Goal: Task Accomplishment & Management: Manage account settings

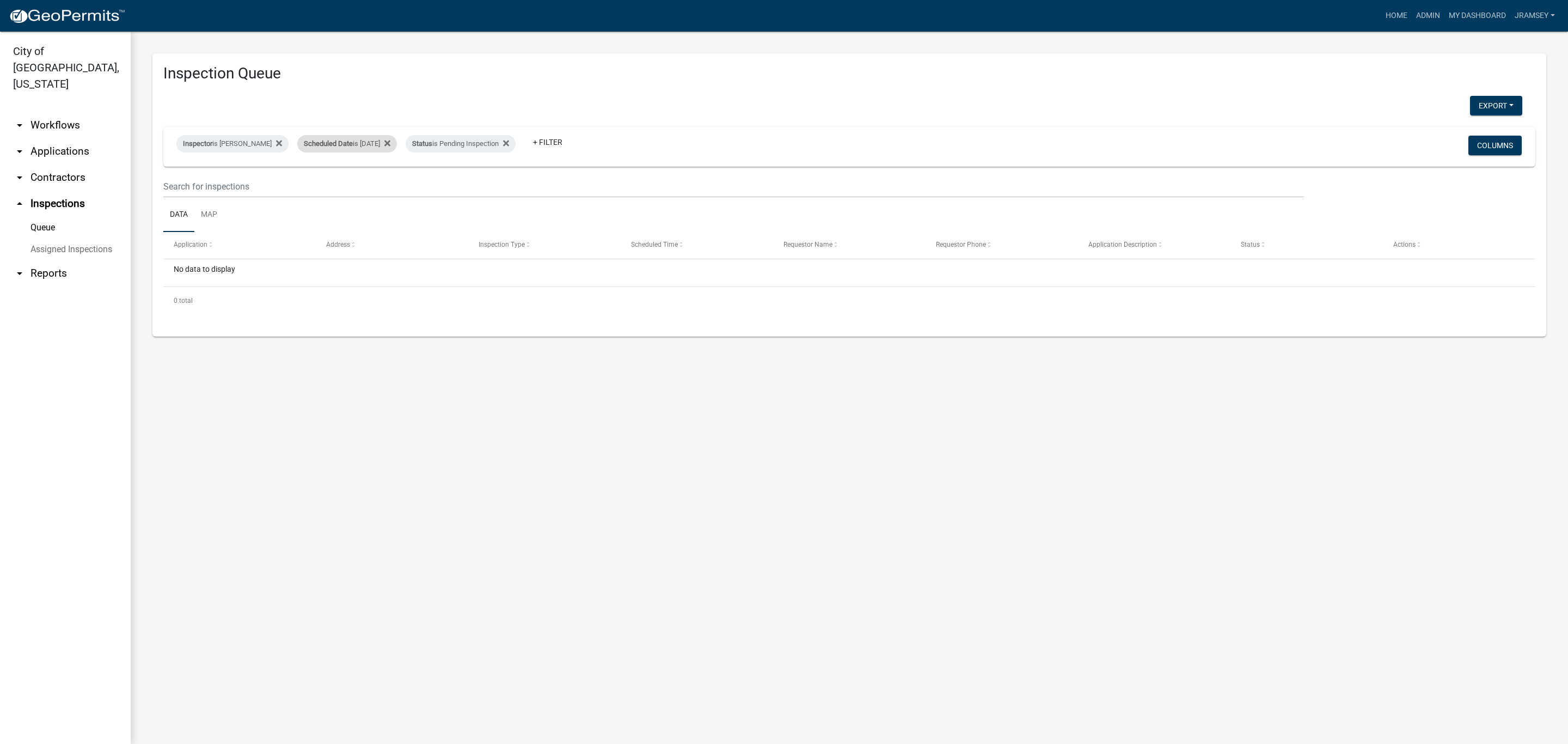
click at [373, 150] on div "Scheduled Date is 08/14/2025" at bounding box center [347, 144] width 99 height 18
click at [386, 185] on input "2025-08-14" at bounding box center [356, 185] width 76 height 23
type input "2025-08-15"
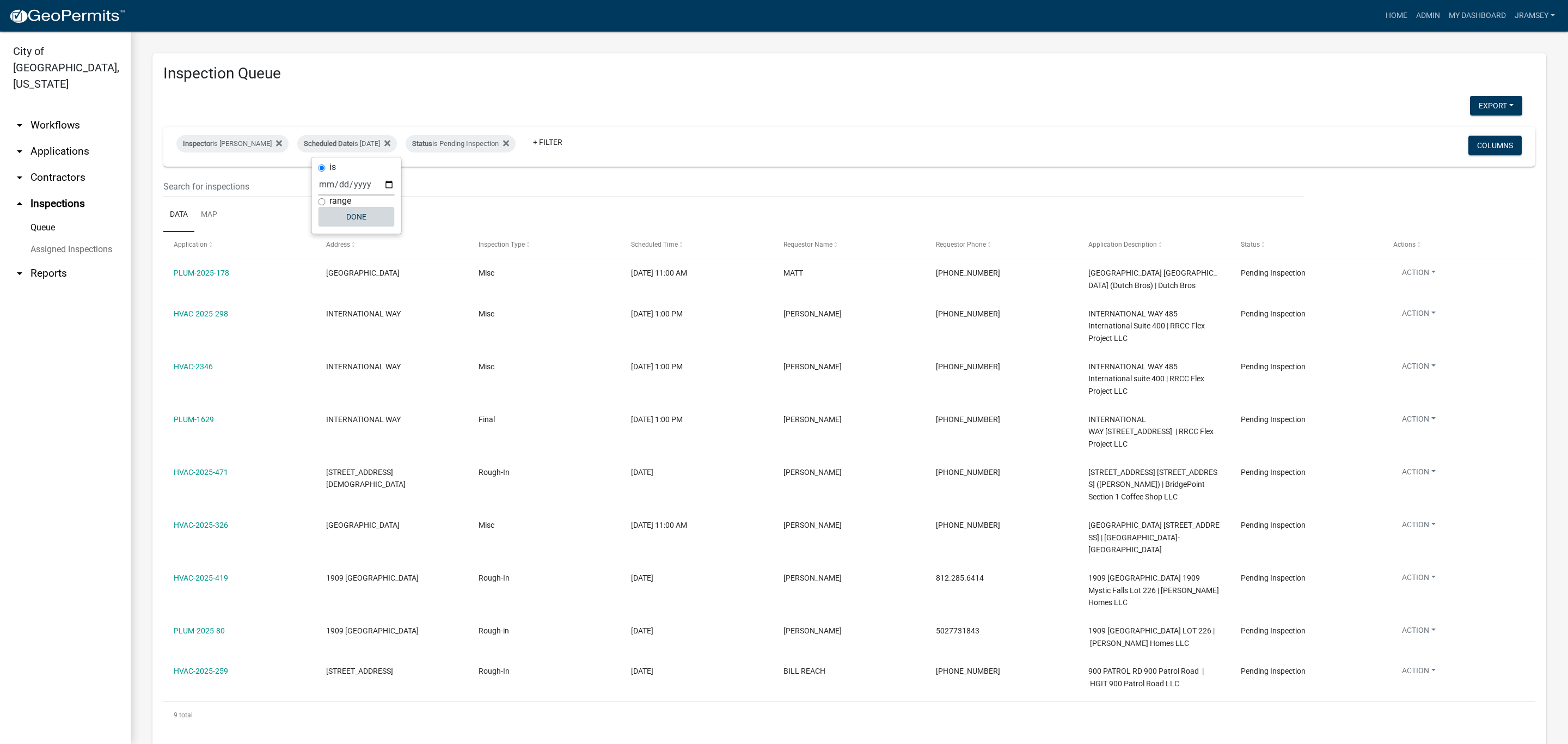
click at [356, 213] on button "Done" at bounding box center [356, 217] width 76 height 20
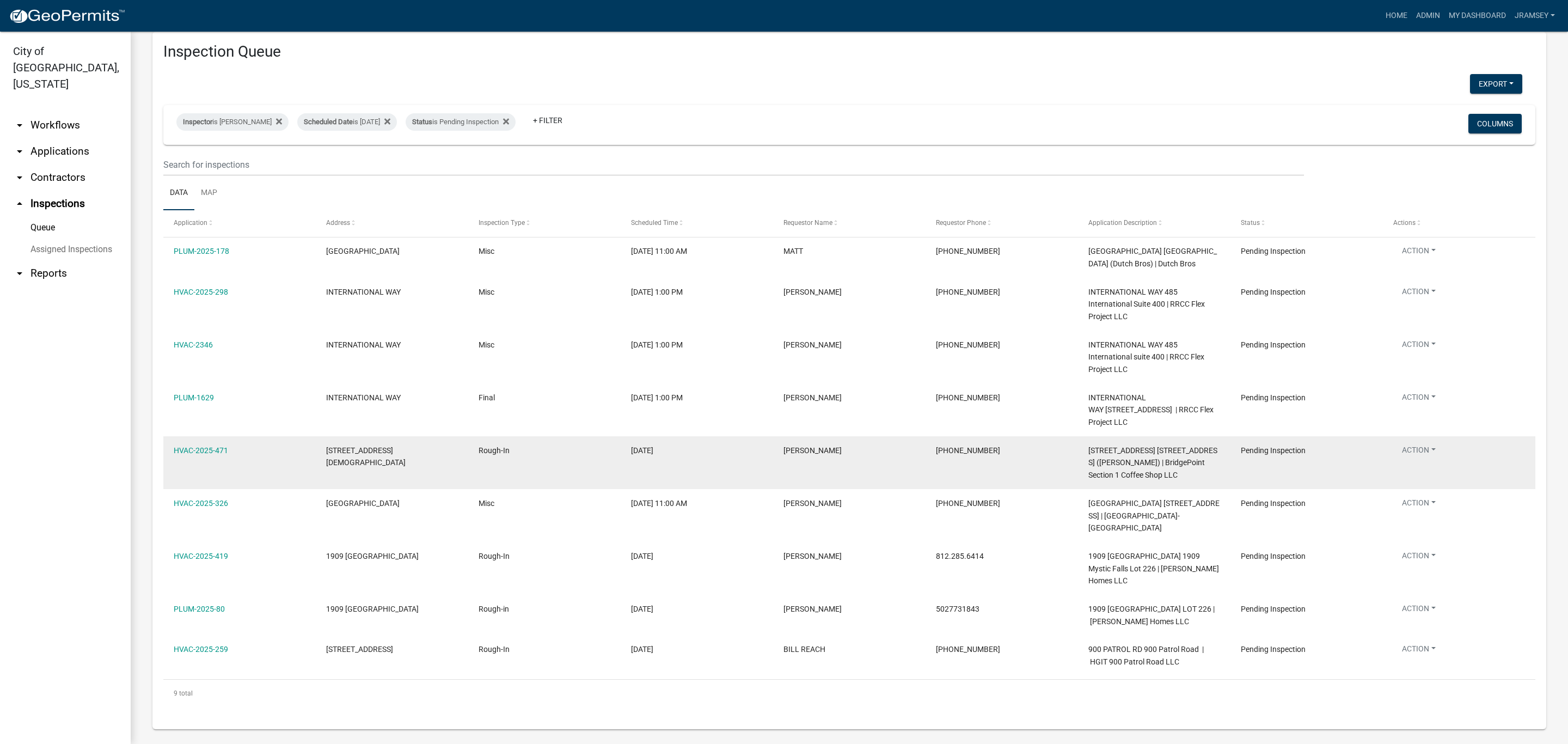
scroll to position [28, 0]
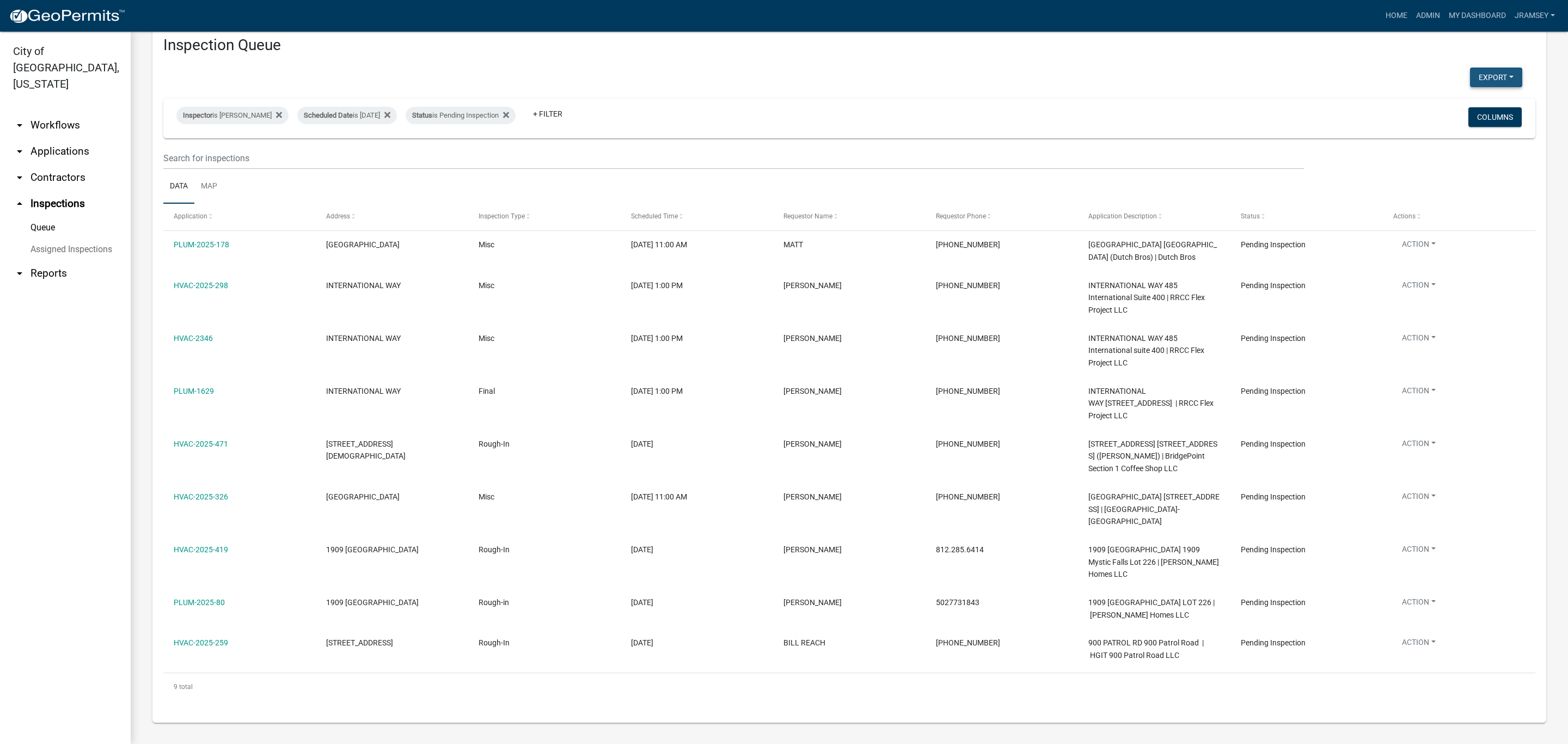
click at [1479, 70] on button "Export" at bounding box center [1496, 78] width 52 height 20
click at [1443, 109] on button "Excel Format (.xlsx)" at bounding box center [1471, 105] width 102 height 26
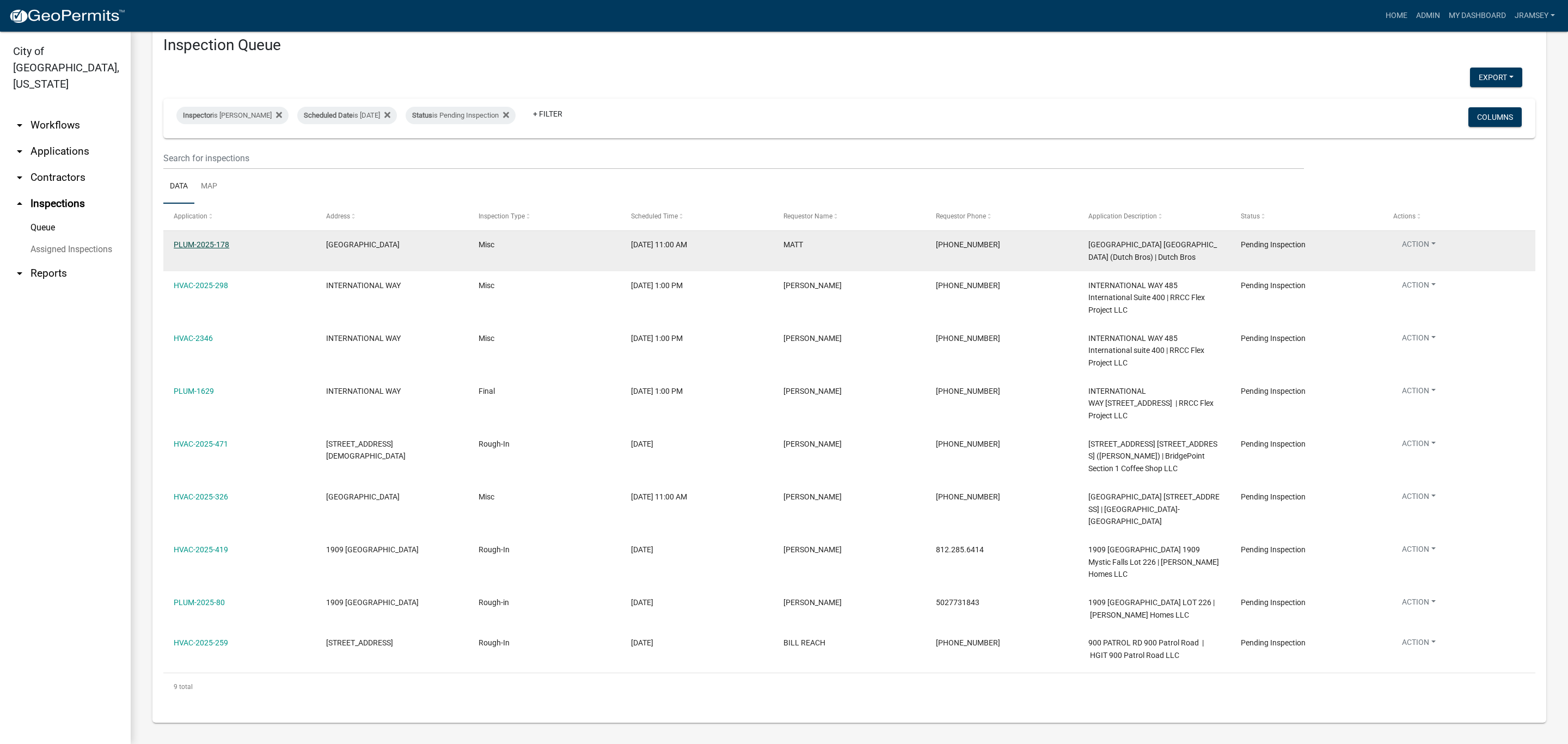
click at [211, 246] on link "PLUM-2025-178" at bounding box center [201, 244] width 56 height 8
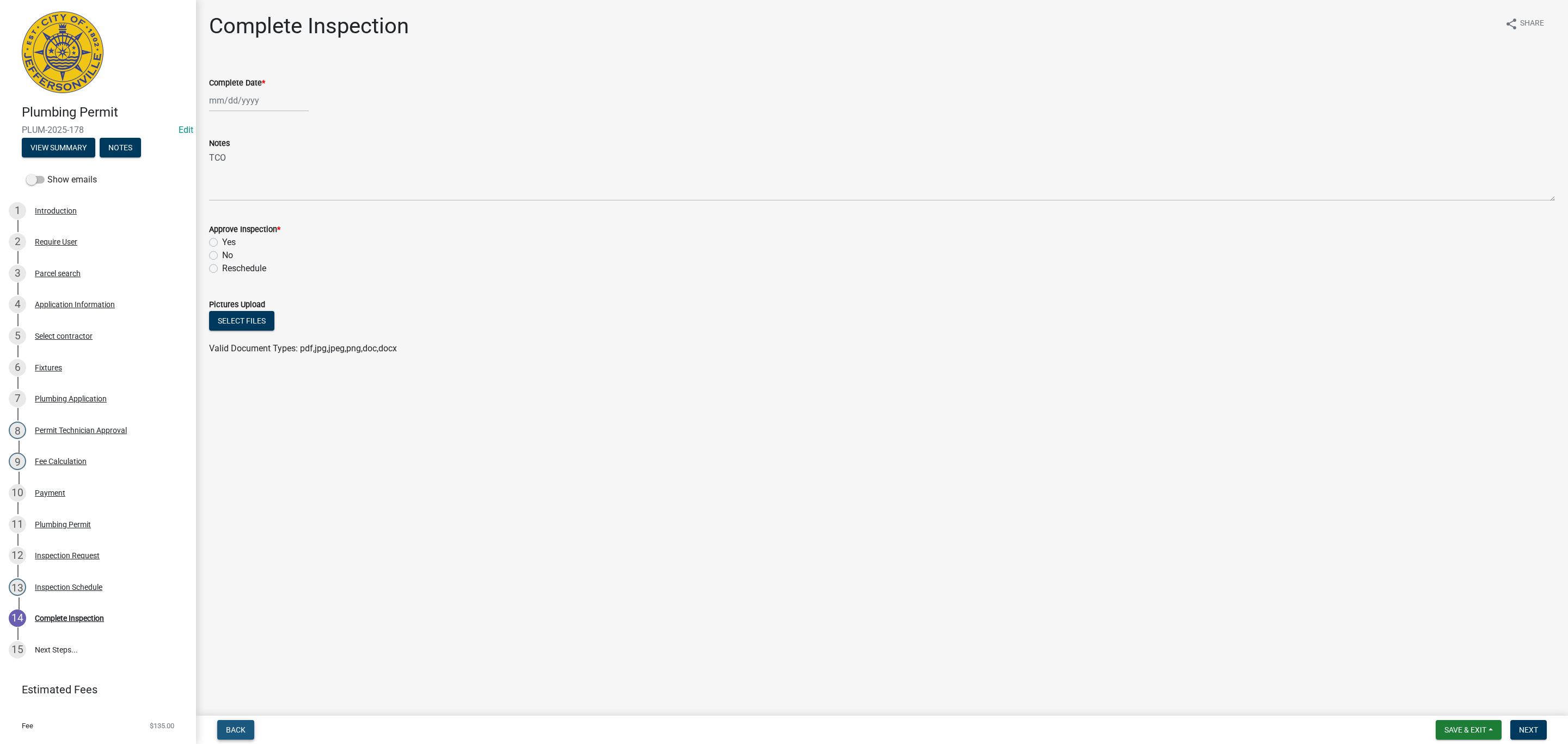
click at [242, 728] on span "Back" at bounding box center [236, 729] width 20 height 8
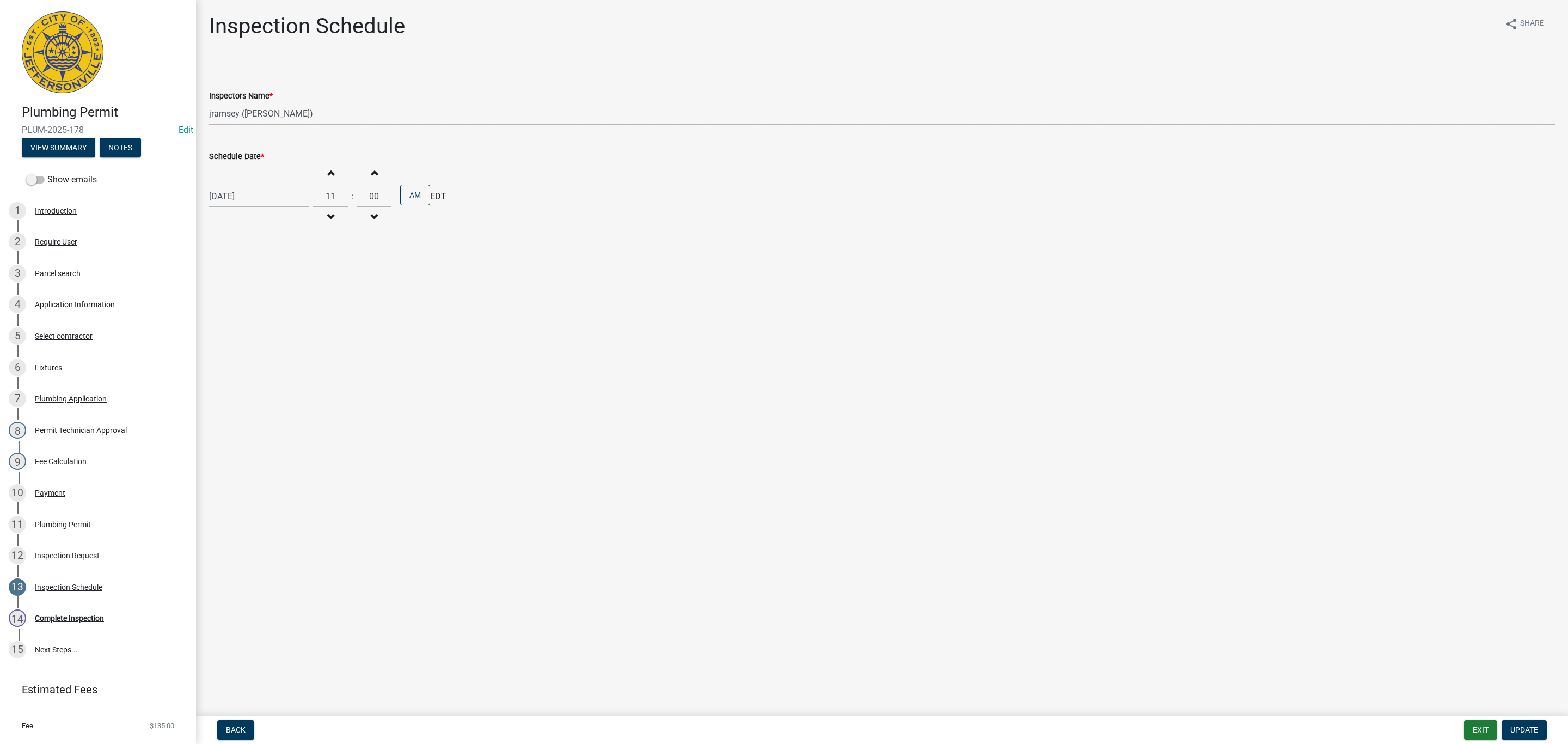
click at [237, 116] on select "Select Item... jramsey (Jeremy Ramsey) MaryFrey (Mary Frey) mkruer (Mike Kruer)…" at bounding box center [882, 113] width 1345 height 23
select select "fdb3bcc6-ce93-4663-8a18-5c08884dd177"
click at [209, 102] on select "Select Item... jramsey (Jeremy Ramsey) MaryFrey (Mary Frey) mkruer (Mike Kruer)…" at bounding box center [882, 113] width 1345 height 23
click at [1516, 735] on button "Update" at bounding box center [1524, 730] width 45 height 20
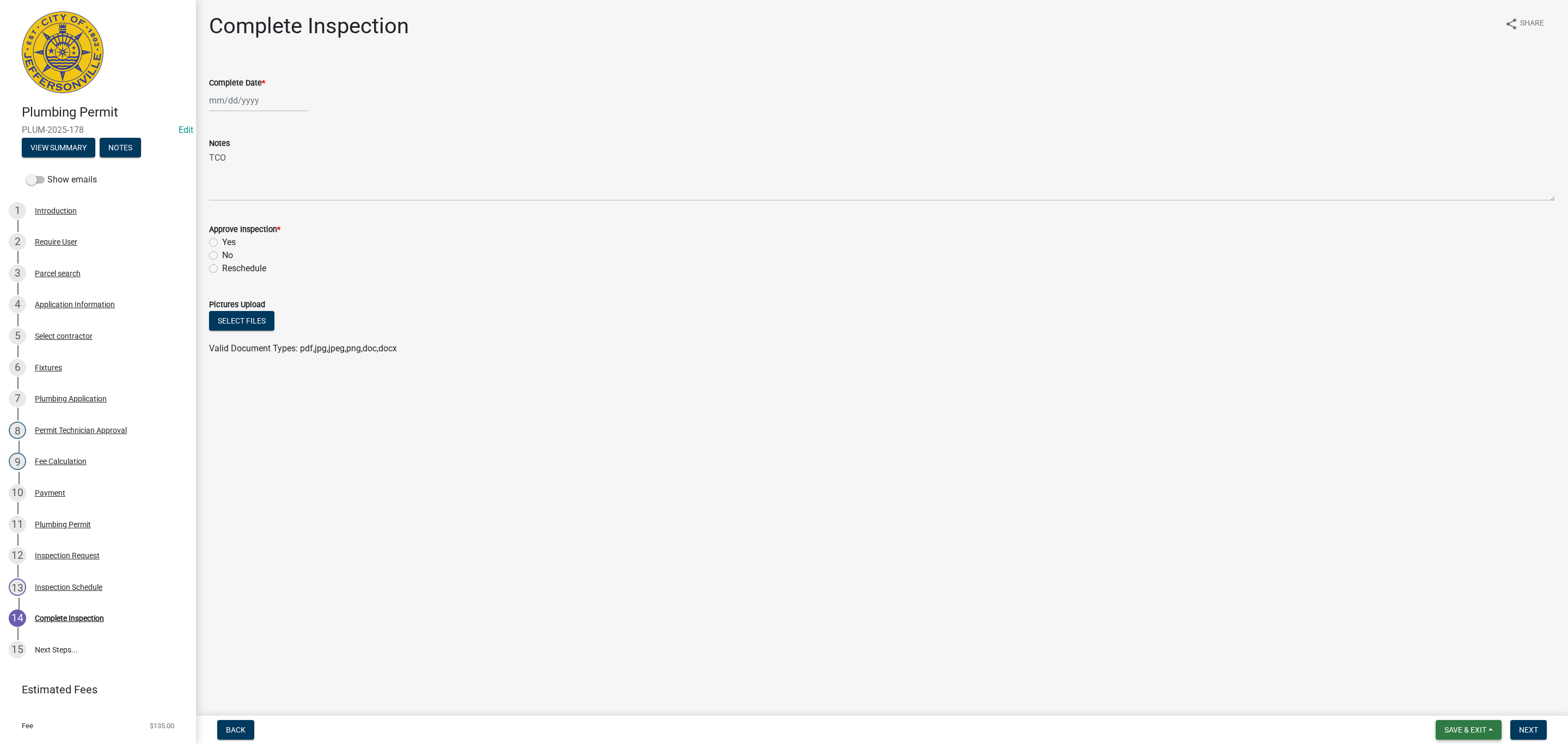
click at [1462, 728] on span "Save & Exit" at bounding box center [1465, 729] width 42 height 8
click at [1457, 704] on button "Save & Exit" at bounding box center [1458, 702] width 87 height 26
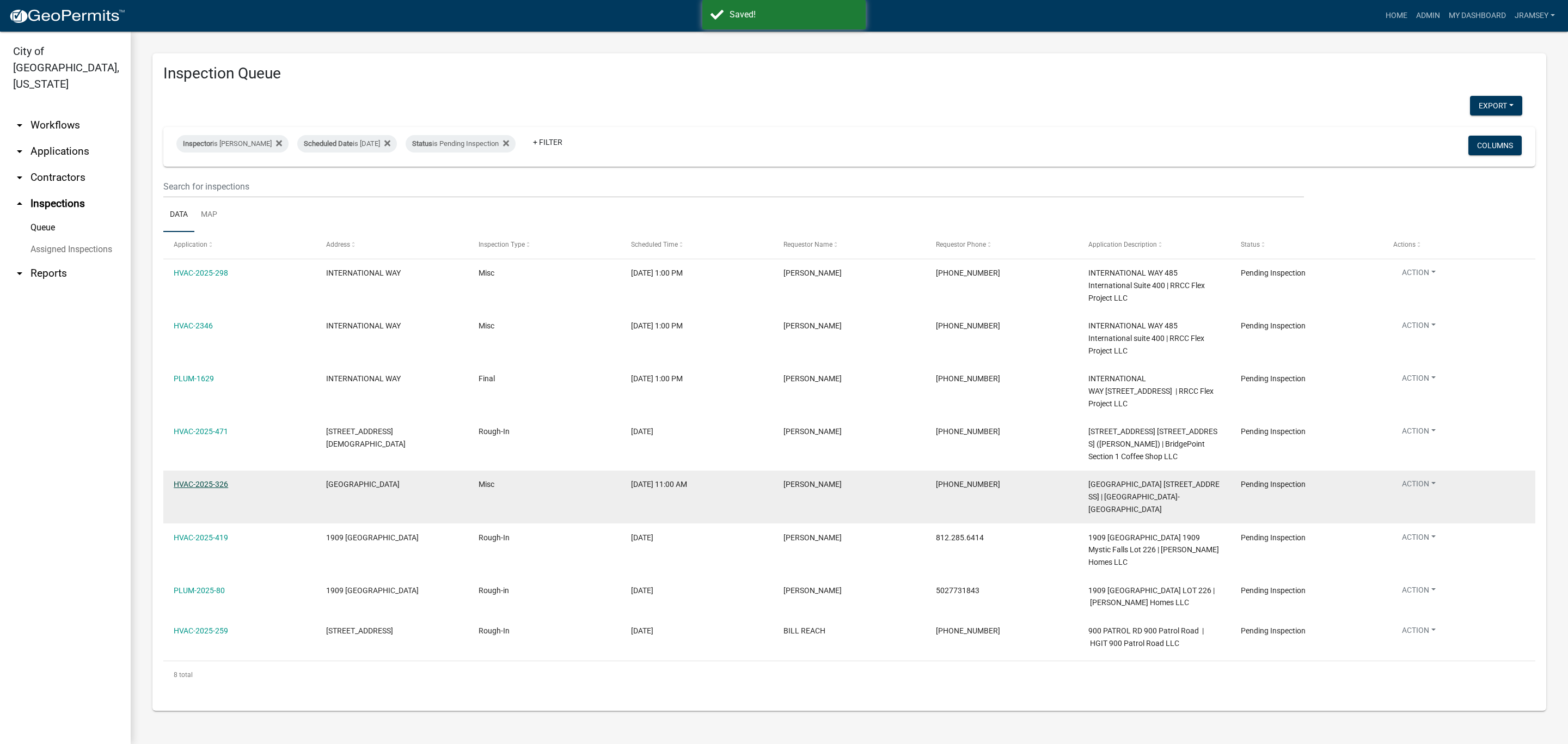
click at [203, 488] on link "HVAC-2025-326" at bounding box center [201, 484] width 54 height 8
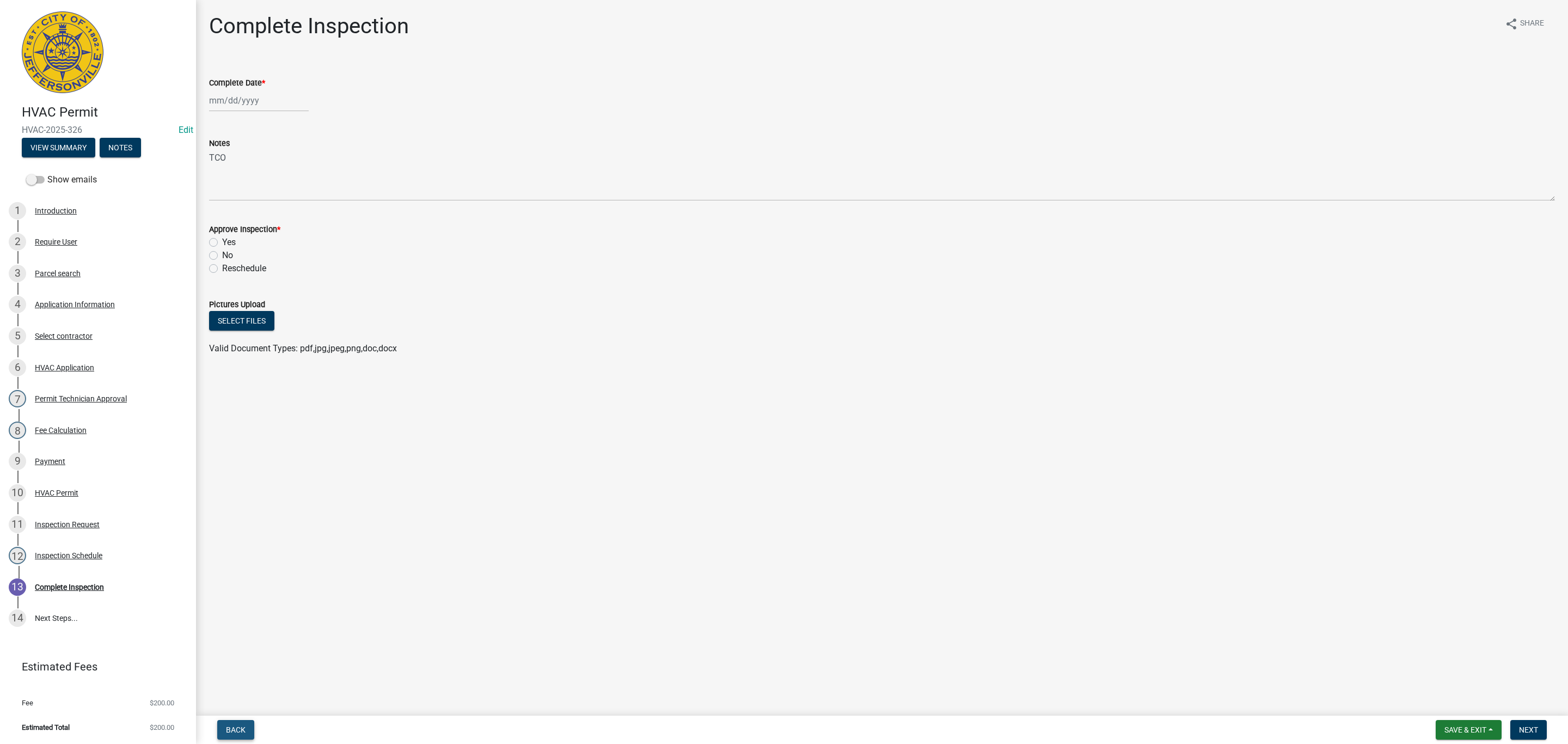
click at [247, 728] on button "Back" at bounding box center [235, 730] width 37 height 20
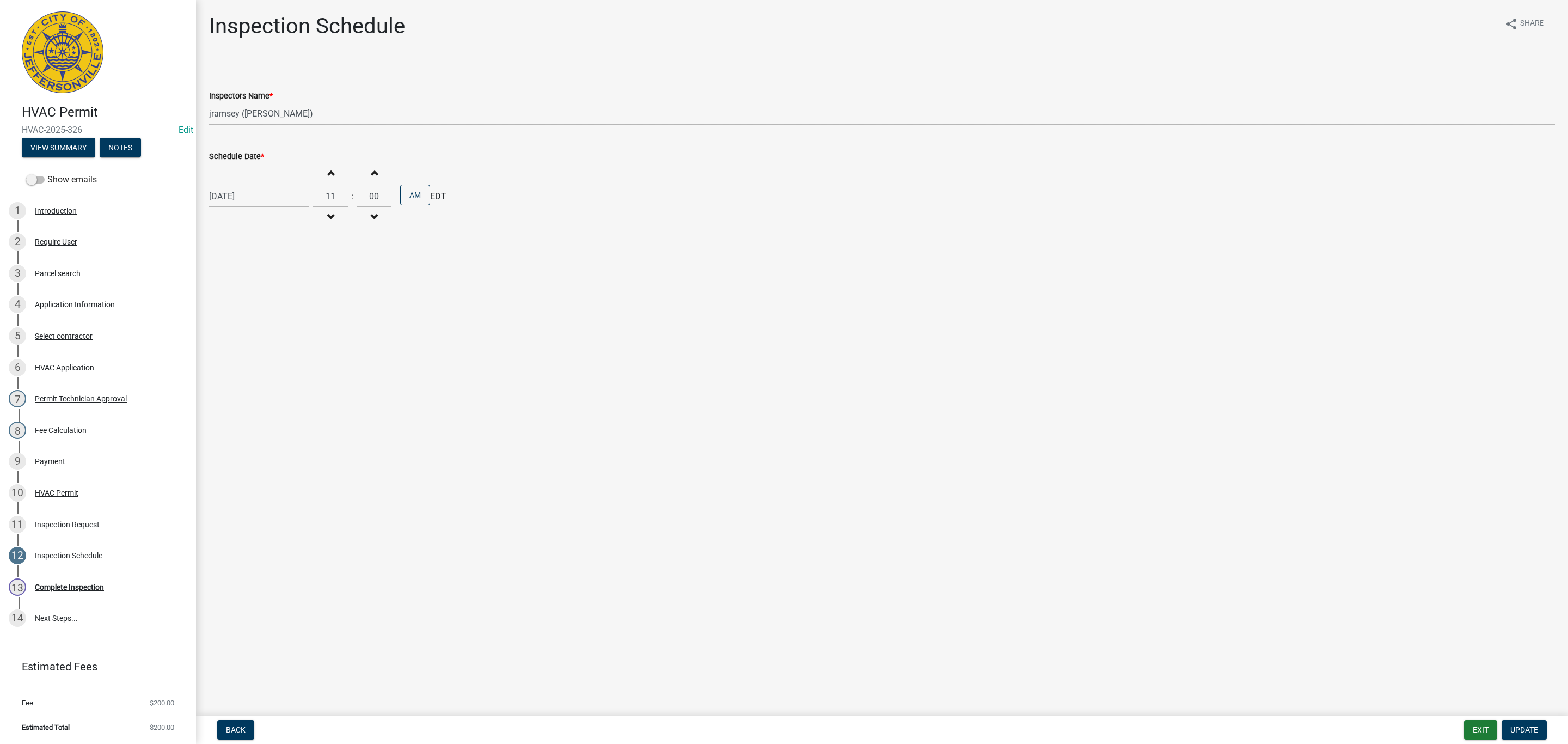
click at [249, 118] on select "Select Item... jramsey (Jeremy Ramsey) MaryFrey (Mary Frey) mkruer (Mike Kruer)…" at bounding box center [882, 113] width 1345 height 23
select select "fdb3bcc6-ce93-4663-8a18-5c08884dd177"
click at [209, 102] on select "Select Item... jramsey (Jeremy Ramsey) MaryFrey (Mary Frey) mkruer (Mike Kruer)…" at bounding box center [882, 113] width 1345 height 23
click at [1521, 728] on span "Update" at bounding box center [1524, 729] width 27 height 8
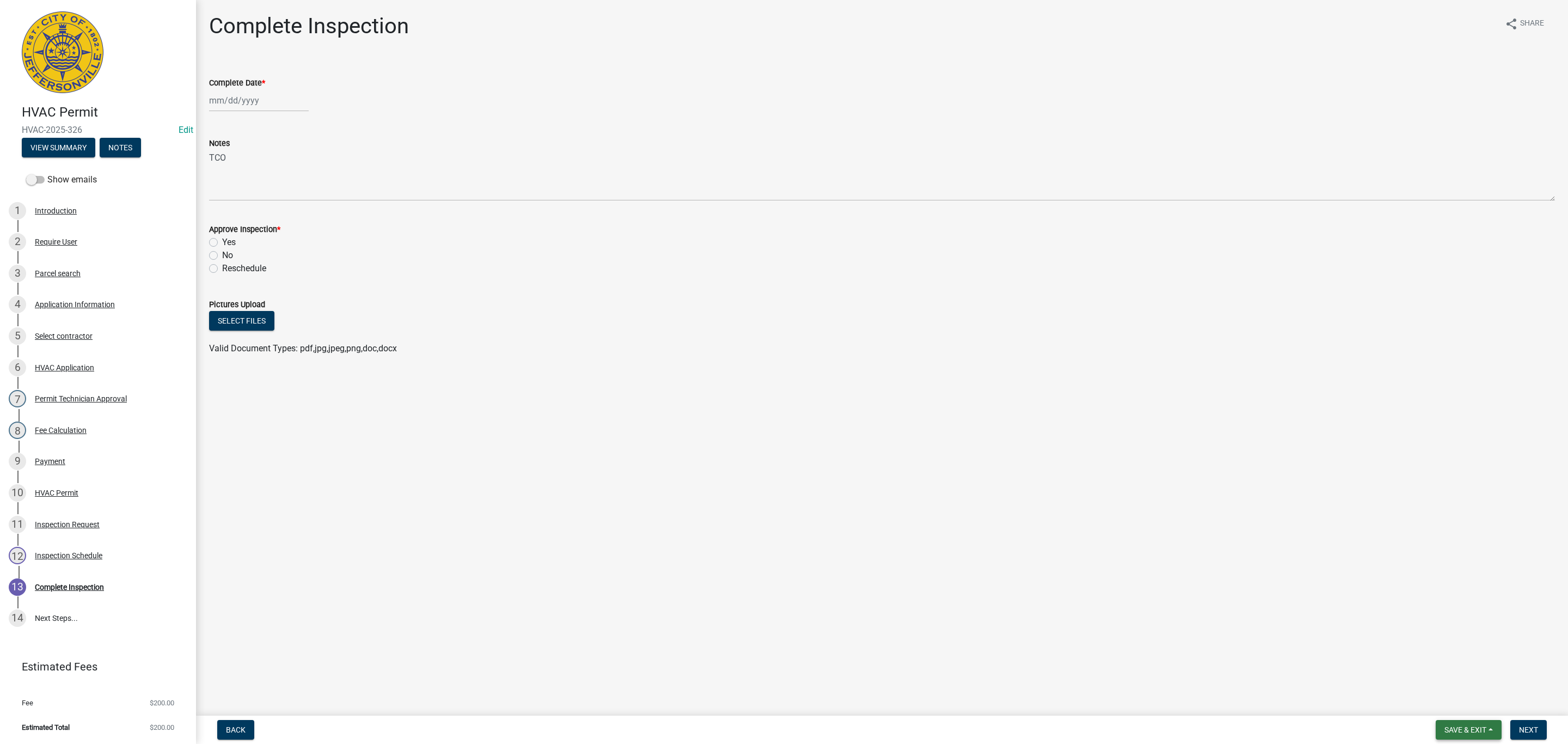
click at [1457, 724] on button "Save & Exit" at bounding box center [1469, 730] width 66 height 20
click at [1454, 705] on button "Save & Exit" at bounding box center [1458, 702] width 87 height 26
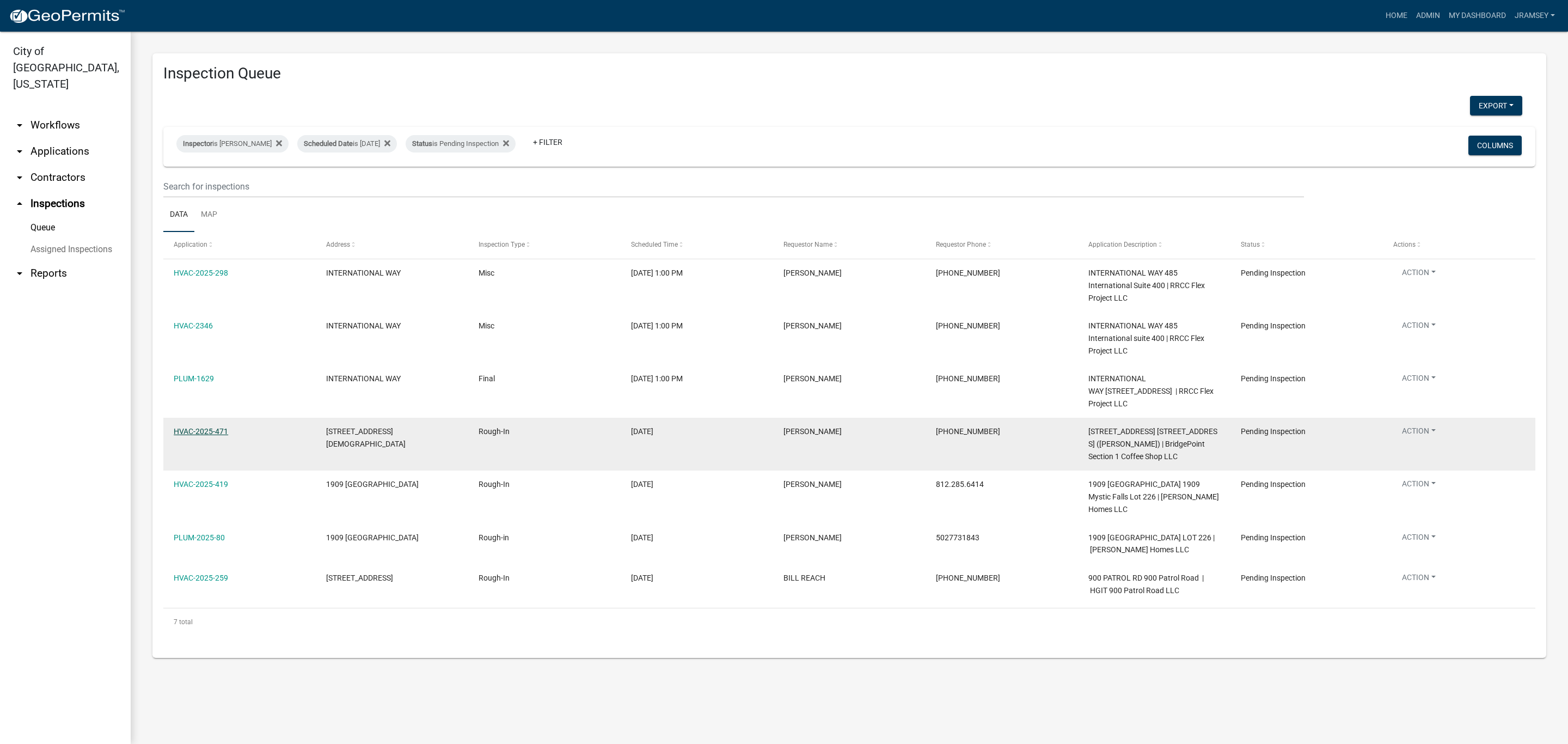
click at [199, 433] on link "HVAC-2025-471" at bounding box center [201, 431] width 54 height 8
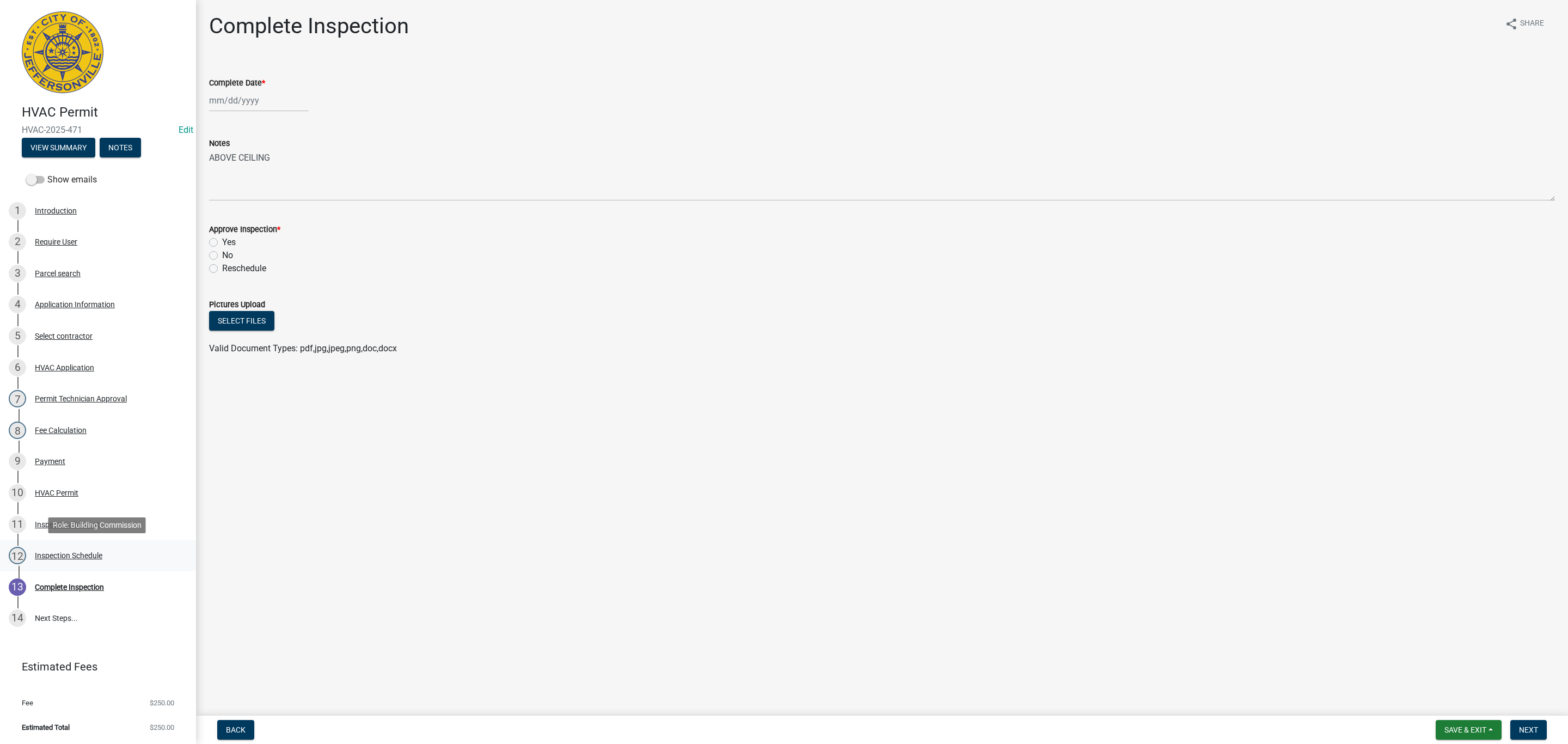
click at [70, 552] on div "Inspection Schedule" at bounding box center [68, 555] width 68 height 8
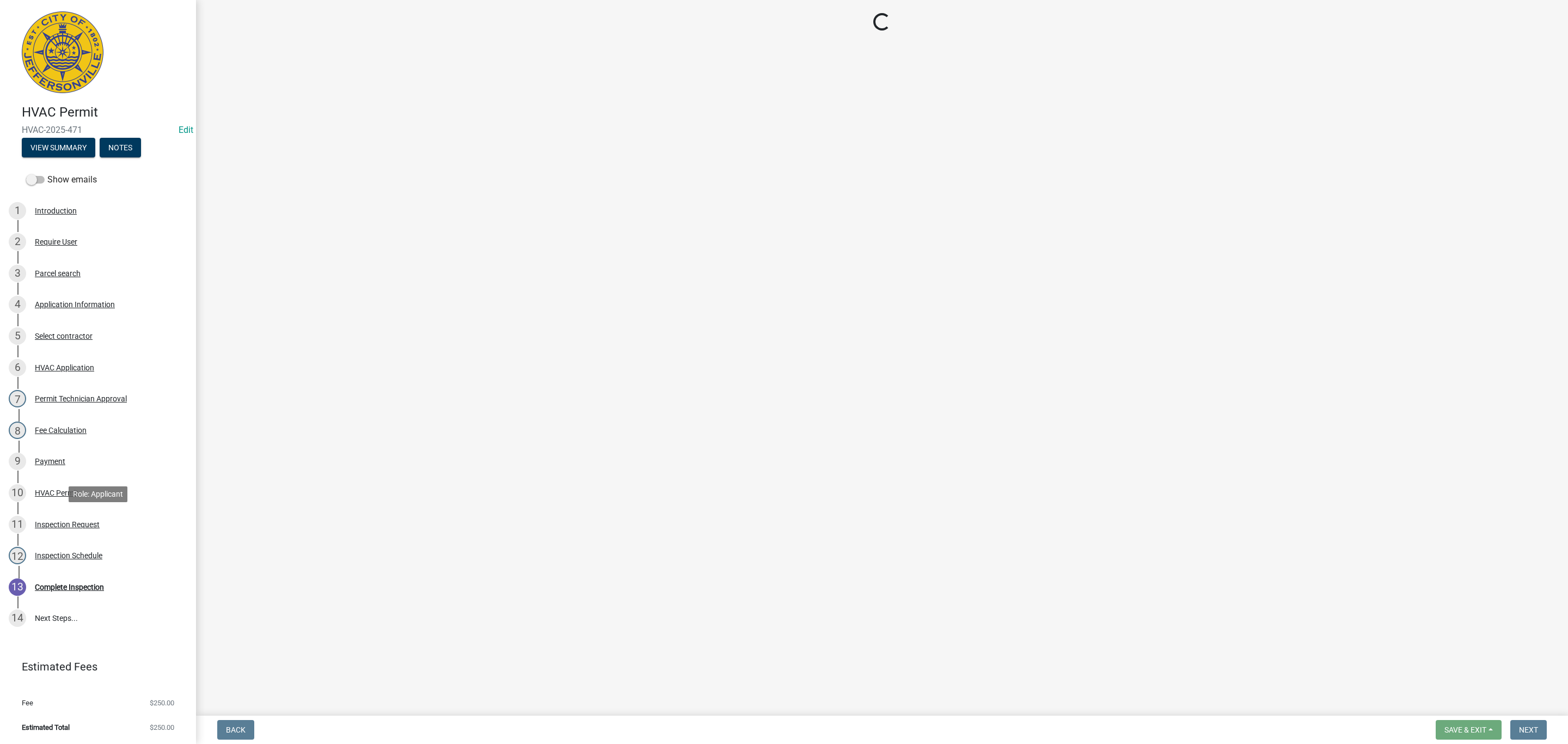
select select "13c97fbc-c819-4cee-844a-0db3d3c4db95"
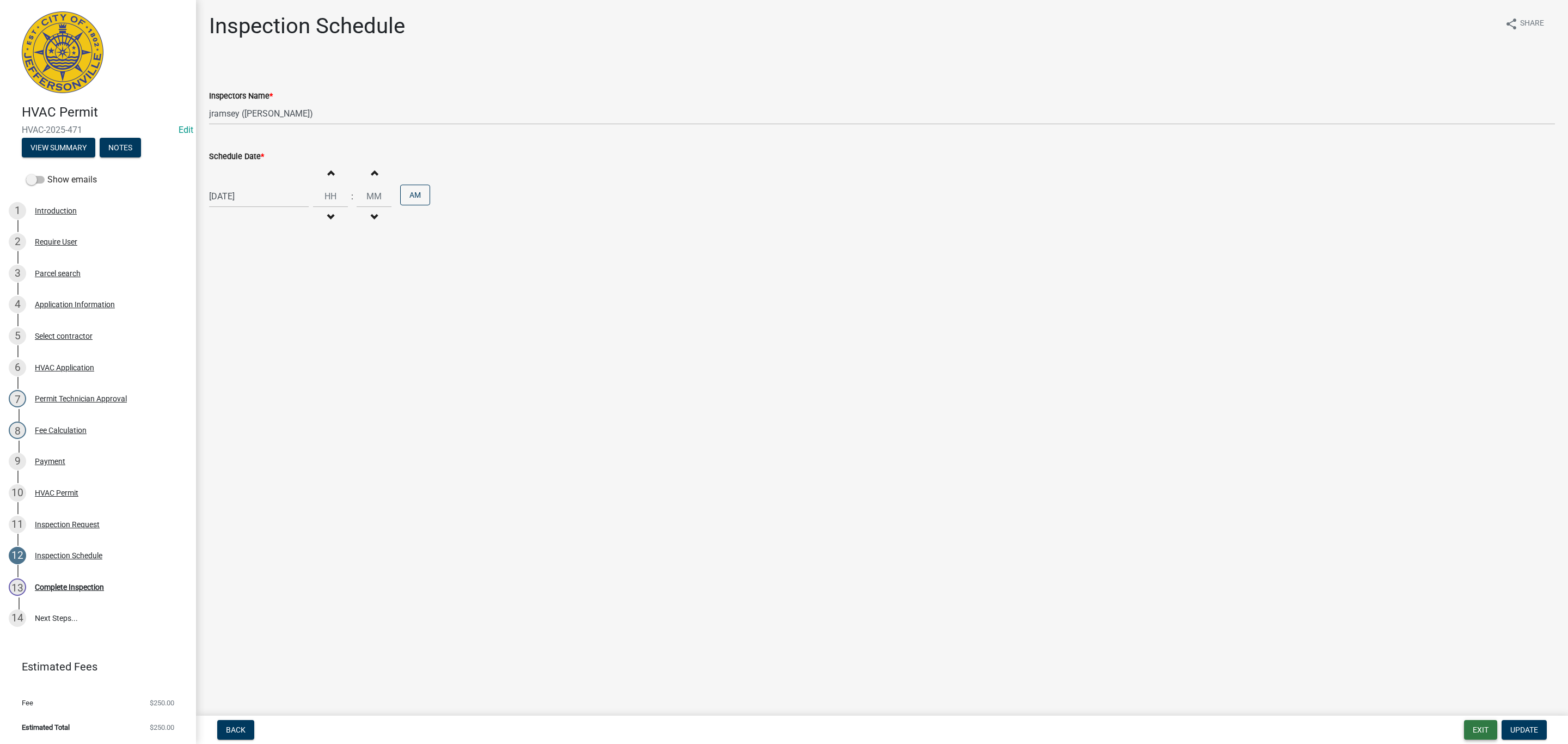
click at [1477, 724] on button "Exit" at bounding box center [1480, 730] width 33 height 20
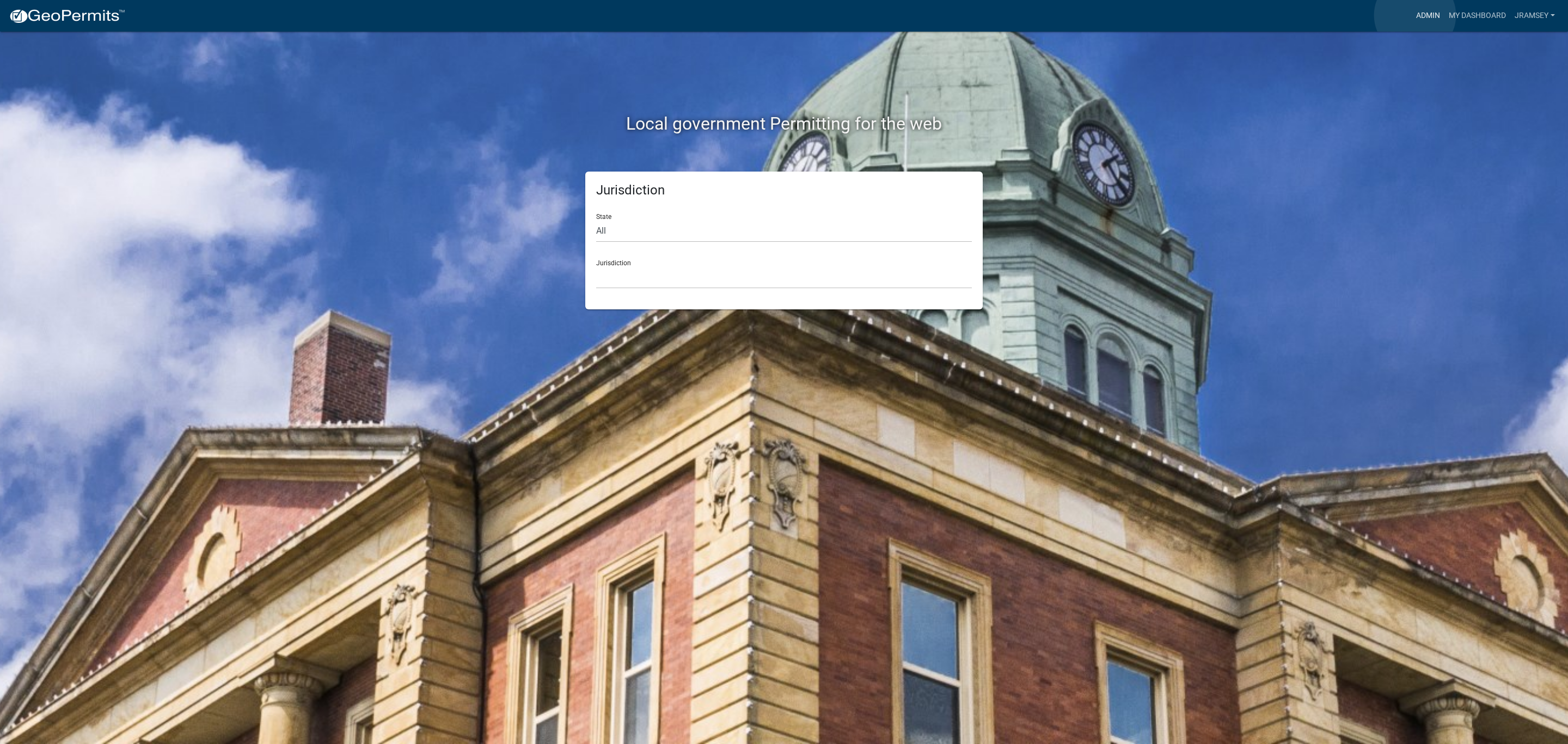
click at [1415, 16] on link "Admin" at bounding box center [1428, 16] width 32 height 20
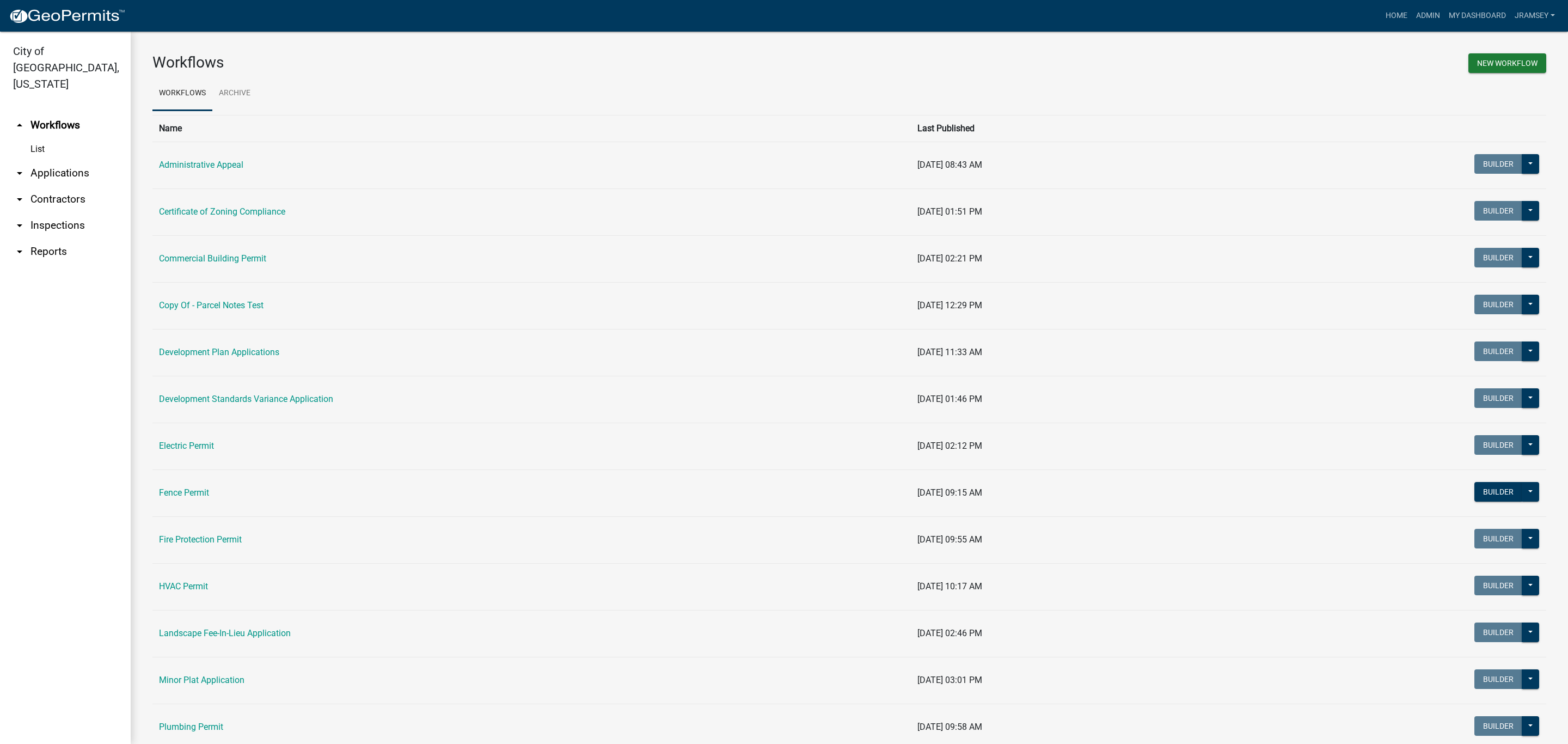
click at [58, 212] on link "arrow_drop_down Inspections" at bounding box center [65, 225] width 130 height 26
